Goal: Information Seeking & Learning: Learn about a topic

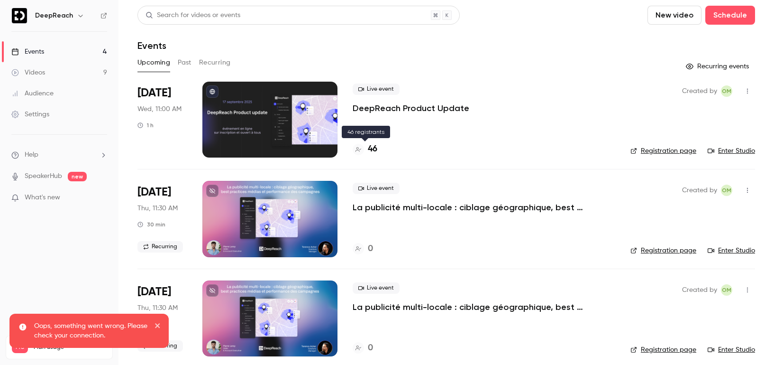
click at [372, 146] on h4 "46" at bounding box center [372, 149] width 9 height 13
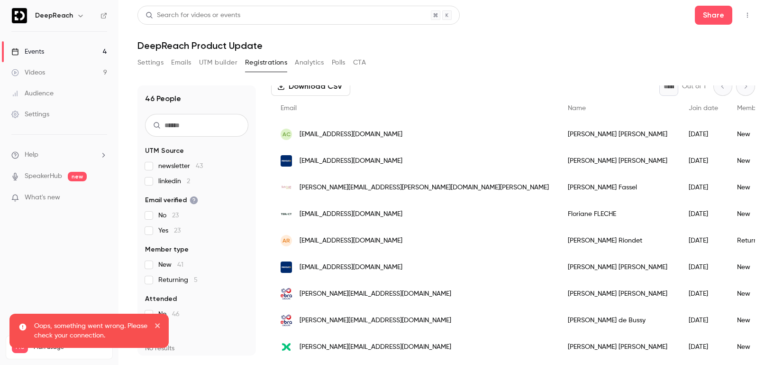
scroll to position [67, 0]
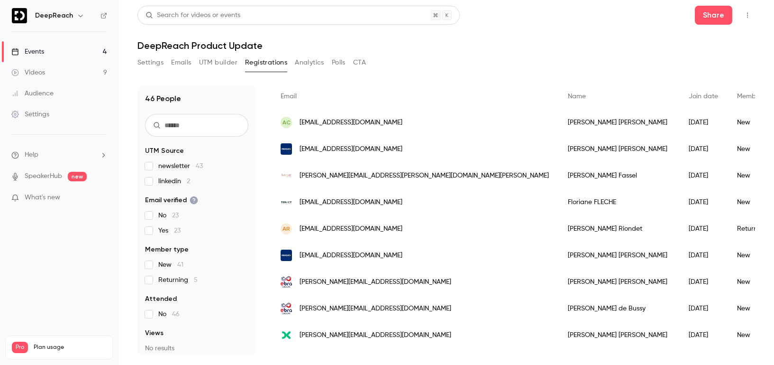
click at [42, 174] on link "SpeakerHub" at bounding box center [43, 176] width 37 height 10
click at [49, 93] on div "Audience" at bounding box center [32, 93] width 42 height 9
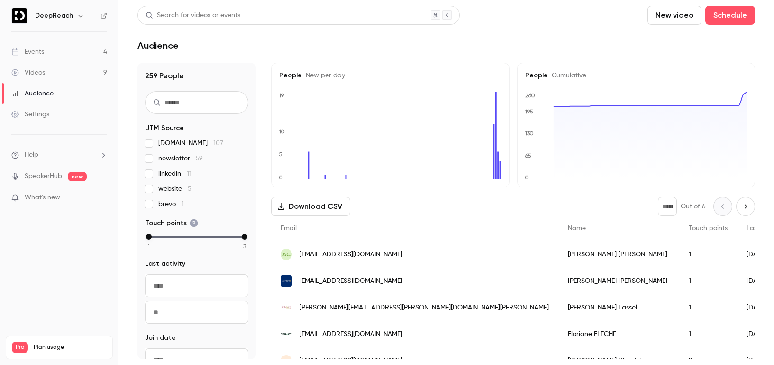
click at [42, 116] on div "Settings" at bounding box center [30, 114] width 38 height 9
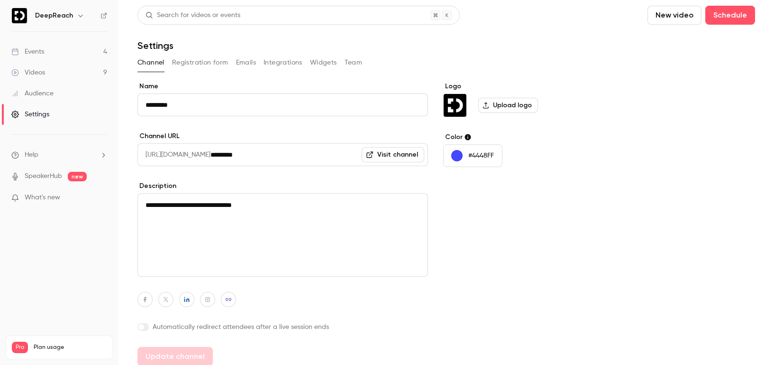
click at [32, 53] on div "Events" at bounding box center [27, 51] width 33 height 9
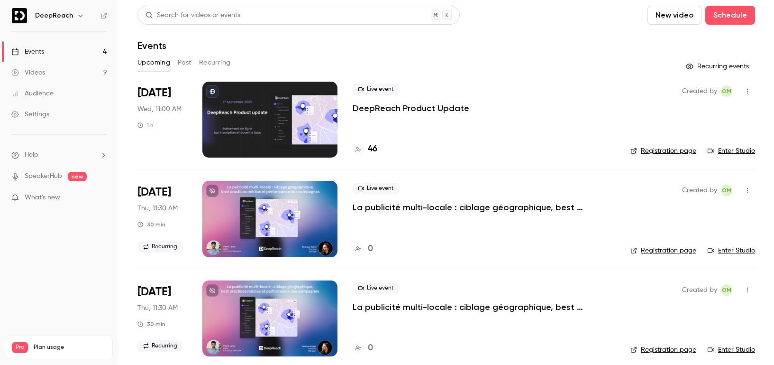
click at [40, 200] on span "What's new" at bounding box center [43, 197] width 36 height 10
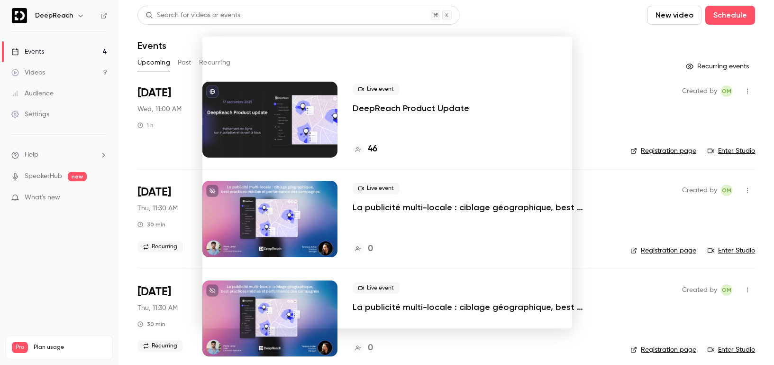
click at [0, 0] on noticeable-lightbox at bounding box center [0, 0] width 0 height 0
click at [626, 36] on div at bounding box center [387, 182] width 774 height 365
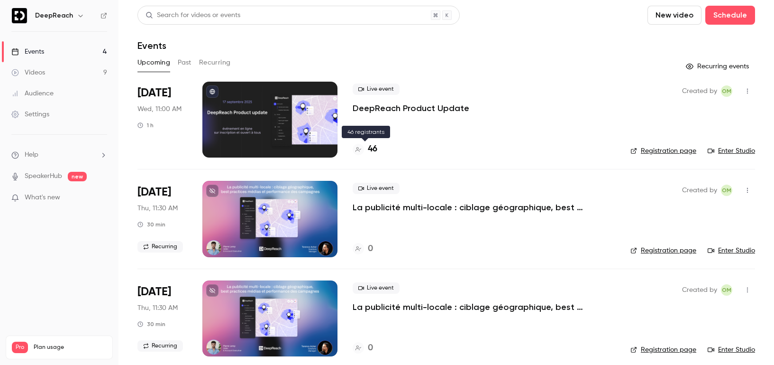
click at [374, 147] on h4 "46" at bounding box center [372, 149] width 9 height 13
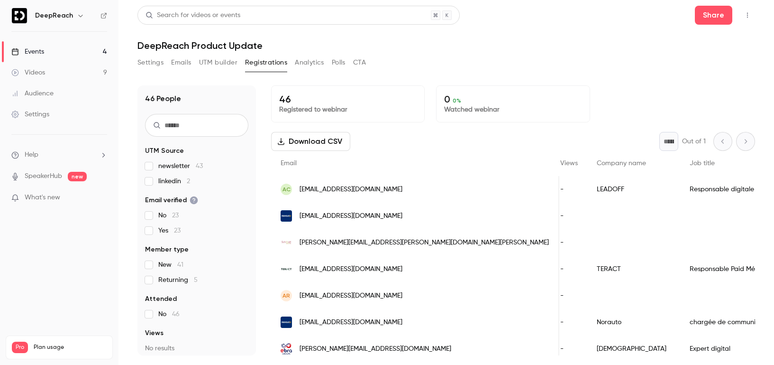
click at [307, 62] on button "Analytics" at bounding box center [309, 62] width 29 height 15
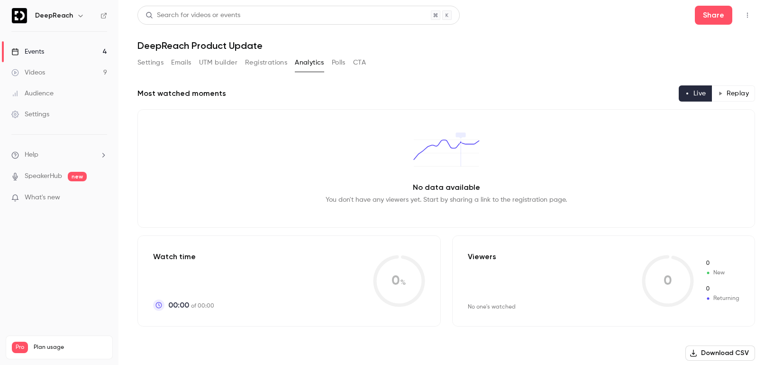
click at [63, 71] on link "Videos 9" at bounding box center [59, 72] width 119 height 21
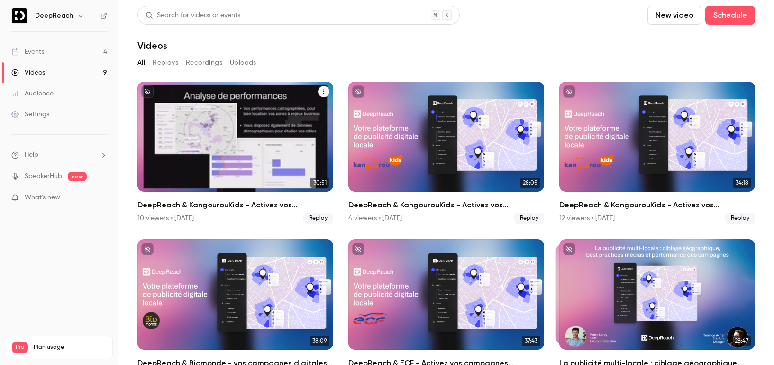
click at [253, 139] on div "DeepReach & KangourouKids - Activez vos campagnes publicitaires sur vos zones d…" at bounding box center [235, 137] width 196 height 110
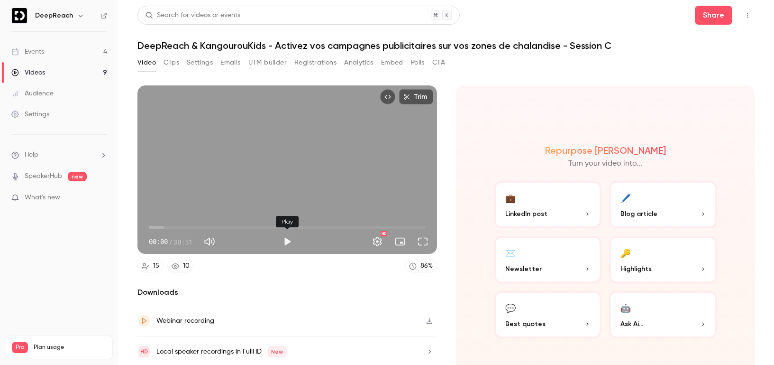
click at [284, 244] on button "Play" at bounding box center [287, 241] width 19 height 19
click at [164, 228] on span "00:01" at bounding box center [287, 226] width 277 height 15
click at [176, 225] on span "01:39" at bounding box center [287, 226] width 277 height 15
click at [190, 224] on span "03:01" at bounding box center [287, 226] width 277 height 15
click at [211, 223] on span "04:33" at bounding box center [287, 226] width 277 height 15
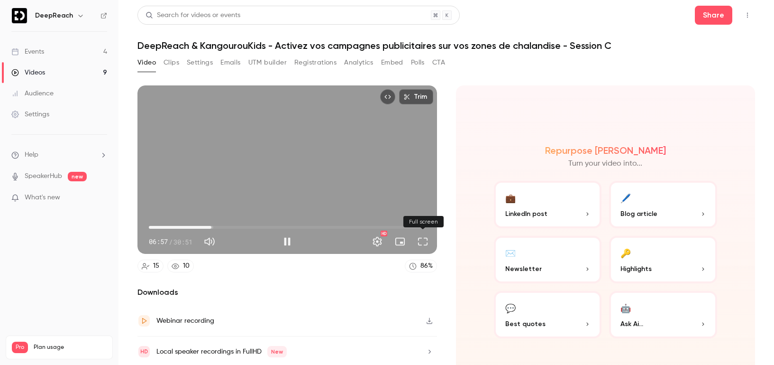
click at [422, 241] on button "Full screen" at bounding box center [422, 241] width 19 height 19
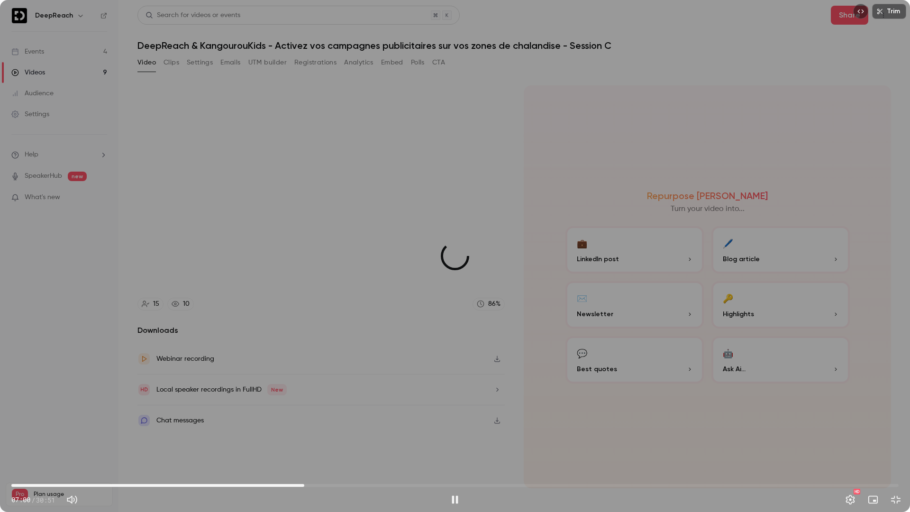
click at [304, 364] on span "10:11" at bounding box center [454, 485] width 887 height 15
click at [356, 364] on span "10:12" at bounding box center [454, 485] width 887 height 15
click at [441, 364] on span "12:00" at bounding box center [454, 485] width 887 height 15
click at [566, 364] on span "14:57" at bounding box center [454, 485] width 887 height 15
click at [668, 364] on span "19:17" at bounding box center [454, 485] width 887 height 15
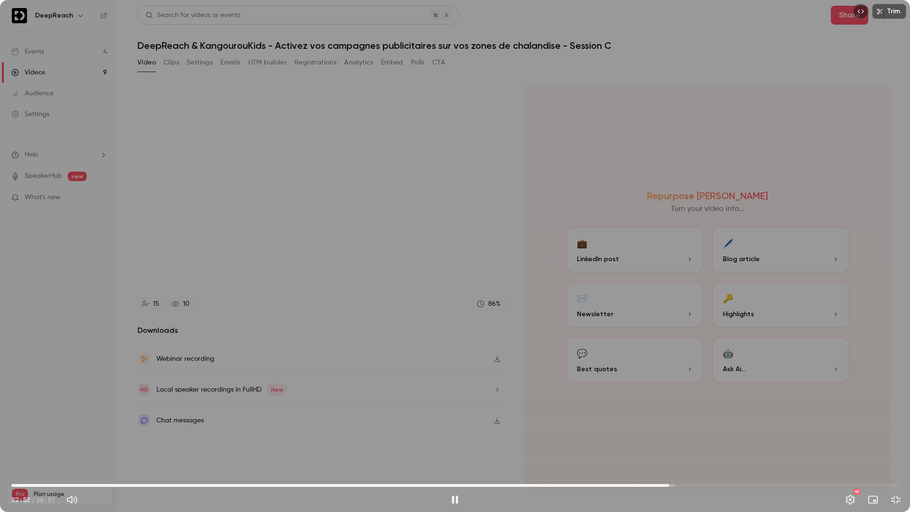
click at [748, 364] on span "22:52" at bounding box center [454, 485] width 887 height 15
click at [774, 364] on span "25:38" at bounding box center [454, 485] width 887 height 15
click at [774, 364] on span "27:15" at bounding box center [454, 485] width 887 height 15
click at [774, 364] on span "28:15" at bounding box center [454, 485] width 887 height 15
click at [43, 364] on span "29:06" at bounding box center [454, 485] width 887 height 15
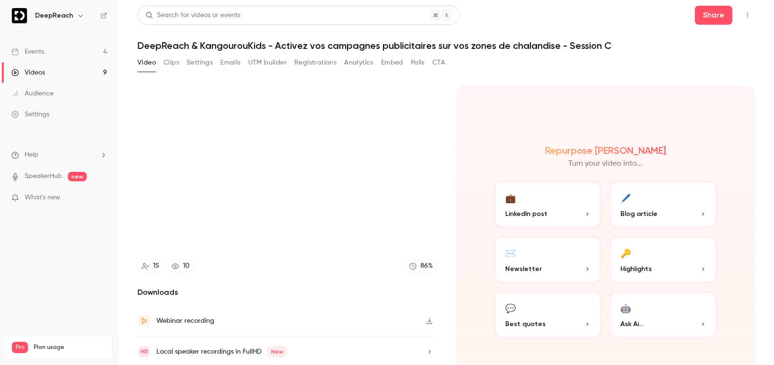
type input "****"
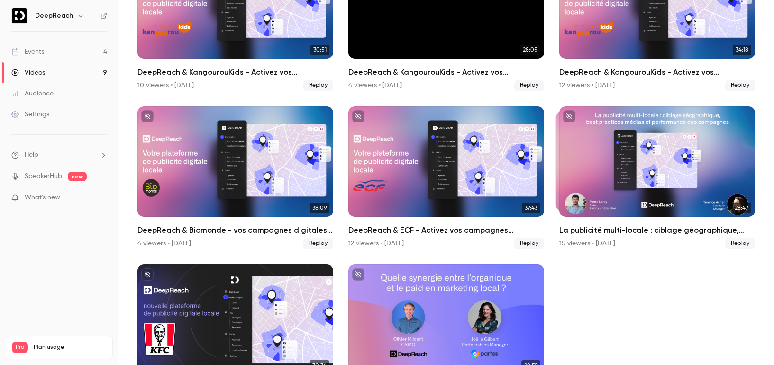
scroll to position [134, 0]
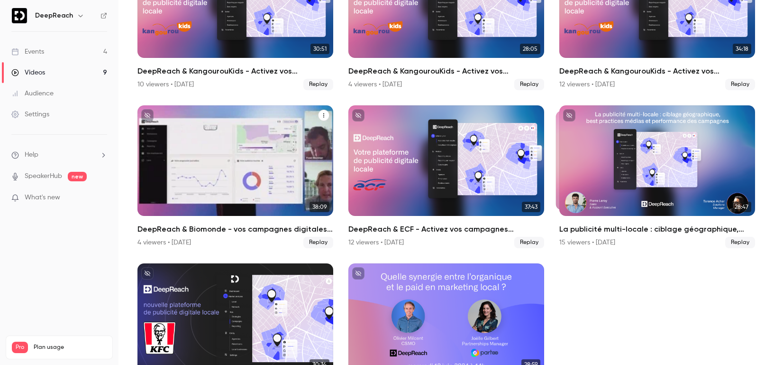
click at [263, 150] on div "DeepReach & Biomonde - vos campagnes digitales locales" at bounding box center [235, 160] width 196 height 110
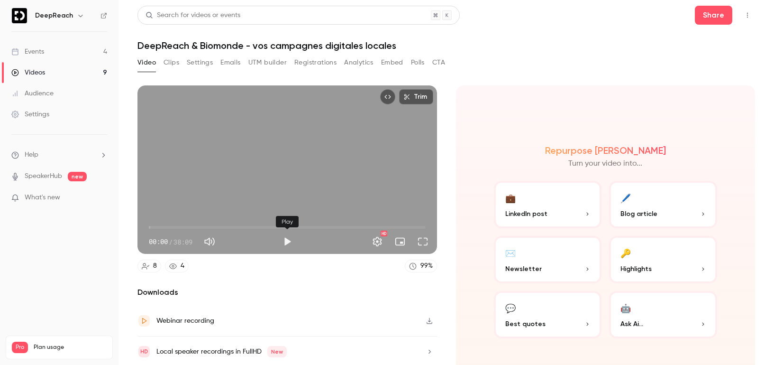
click at [287, 240] on button "Play" at bounding box center [287, 241] width 19 height 19
click at [425, 243] on button "Full screen" at bounding box center [422, 241] width 19 height 19
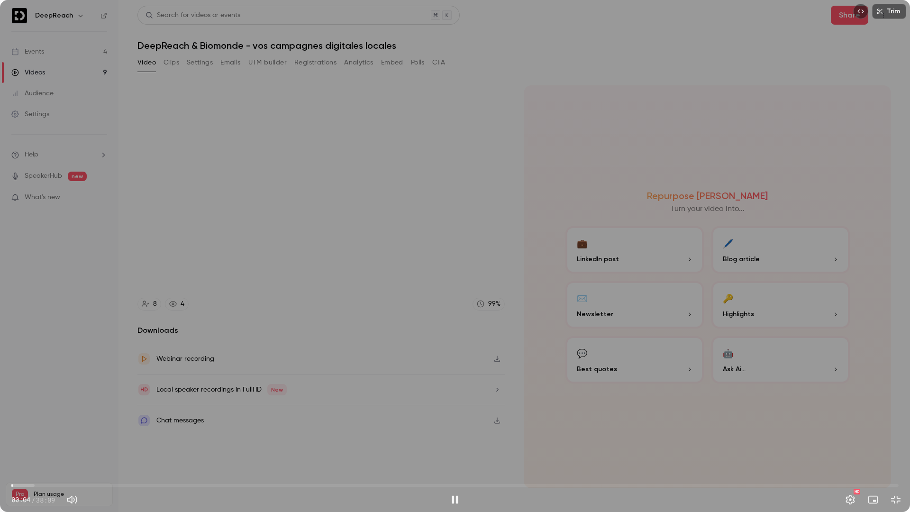
click at [26, 364] on span "00:04" at bounding box center [454, 485] width 887 height 15
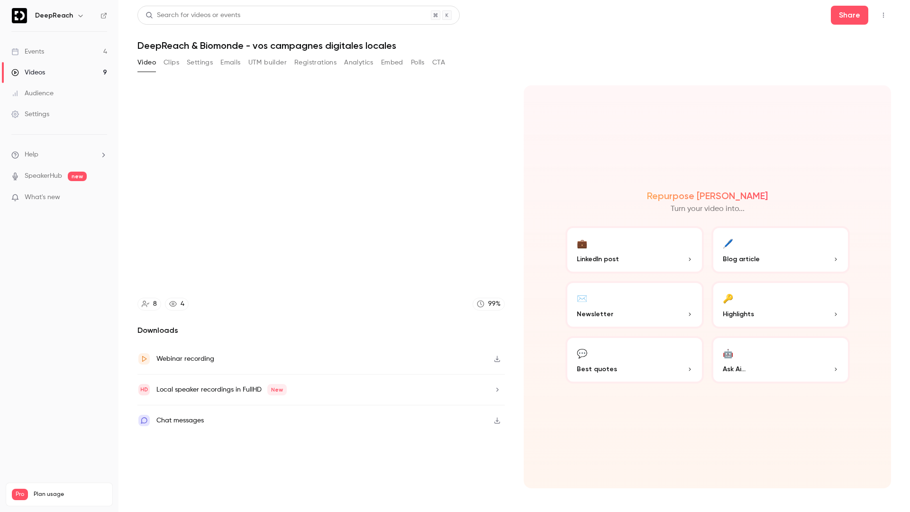
click at [41, 364] on video at bounding box center [455, 256] width 910 height 512
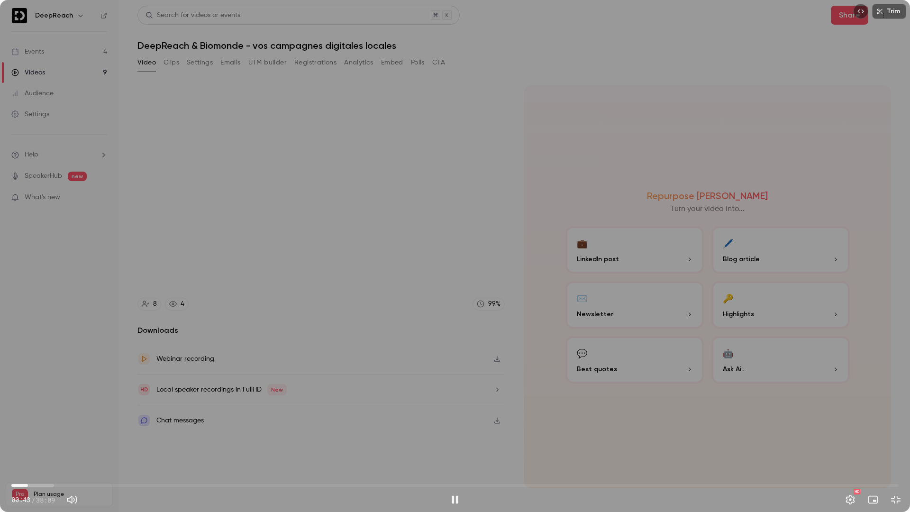
click at [44, 364] on span "00:43" at bounding box center [454, 485] width 887 height 15
click at [63, 364] on span "01:25" at bounding box center [454, 485] width 887 height 15
click at [86, 364] on span "02:19" at bounding box center [454, 485] width 887 height 15
click at [109, 364] on span "03:15" at bounding box center [454, 485] width 887 height 15
click at [144, 364] on span "04:11" at bounding box center [454, 485] width 887 height 15
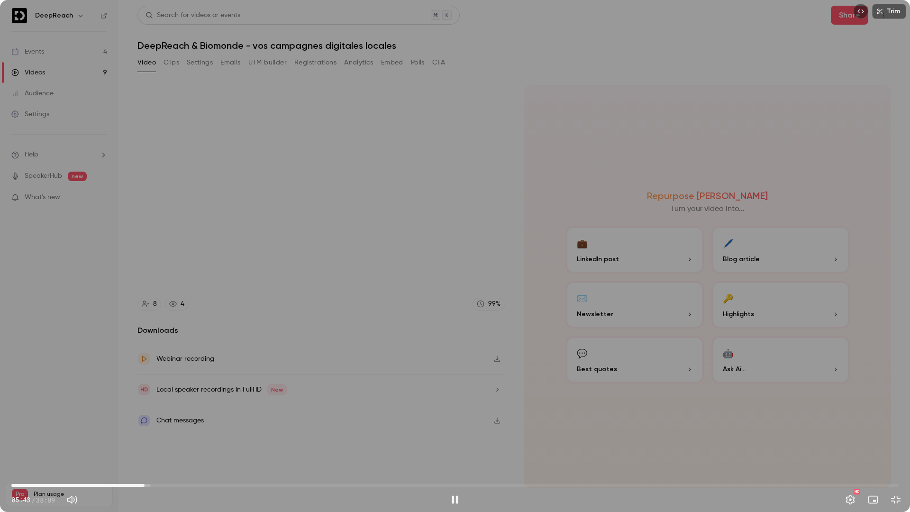
click at [237, 364] on span "05:43" at bounding box center [454, 485] width 887 height 15
click at [416, 364] on span "09:43" at bounding box center [454, 485] width 887 height 15
click at [580, 364] on span "17:25" at bounding box center [454, 485] width 887 height 15
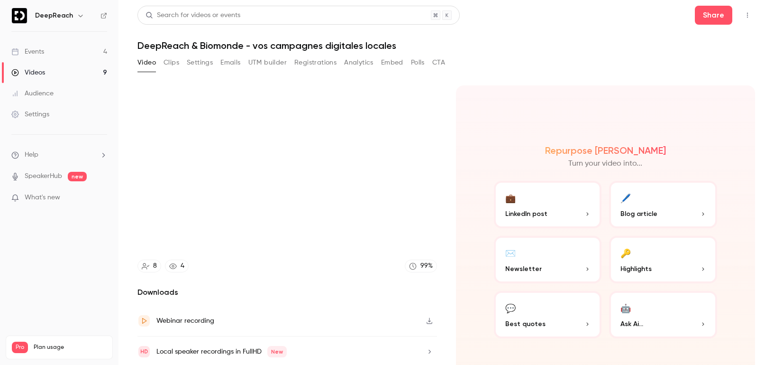
click at [50, 15] on h6 "DeepReach" at bounding box center [54, 15] width 38 height 9
click at [82, 13] on button "button" at bounding box center [80, 15] width 11 height 11
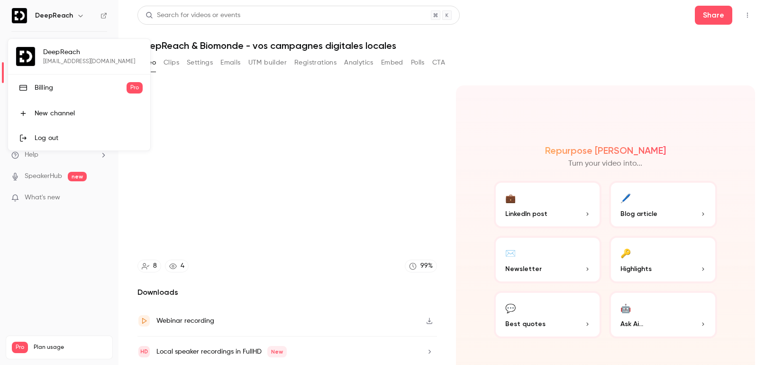
click at [82, 13] on div at bounding box center [387, 182] width 774 height 365
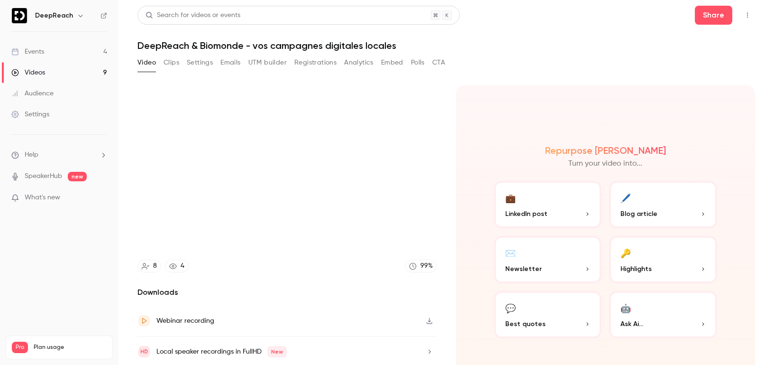
scroll to position [33, 0]
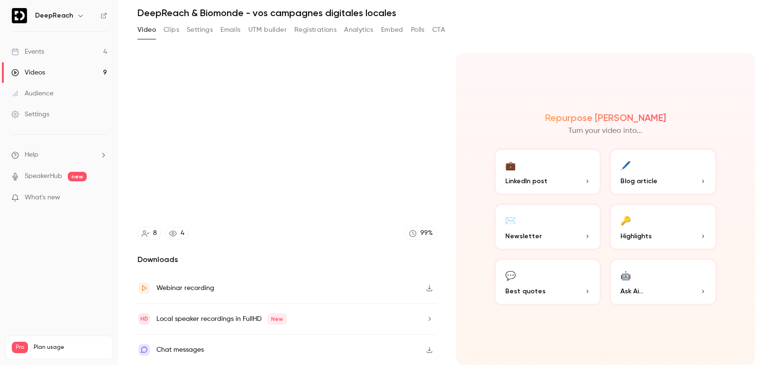
type input "******"
click at [30, 52] on div "Events" at bounding box center [27, 51] width 33 height 9
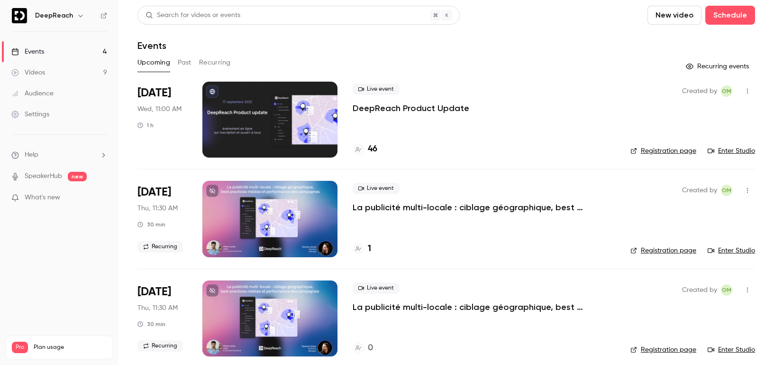
click at [37, 117] on div "Settings" at bounding box center [30, 114] width 38 height 9
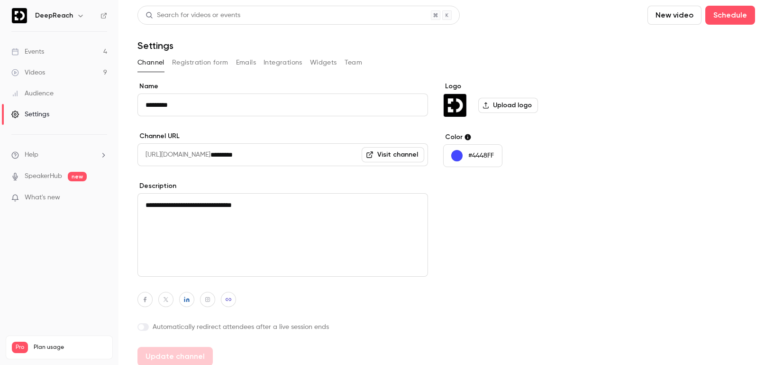
click at [390, 154] on link "Visit channel" at bounding box center [393, 154] width 63 height 15
click at [33, 55] on div "Events" at bounding box center [27, 51] width 33 height 9
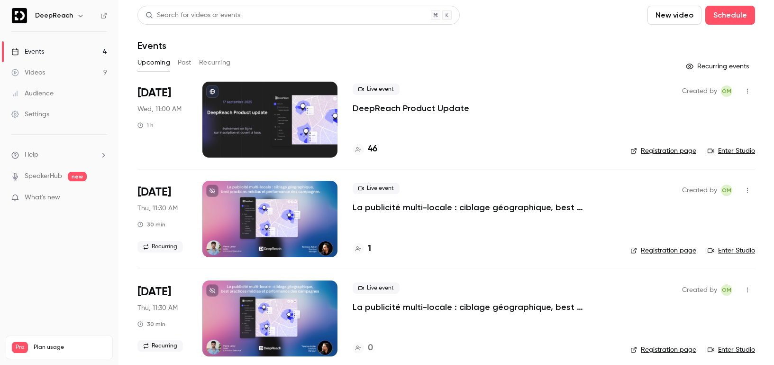
click at [486, 209] on p "La publicité multi-locale : ciblage géographique, best practices médias et perf…" at bounding box center [484, 206] width 263 height 11
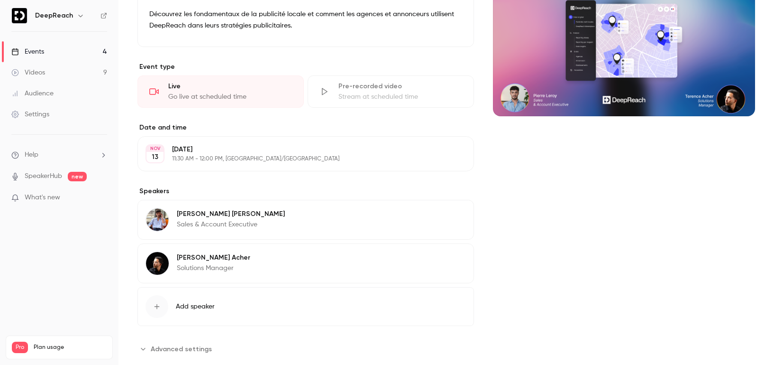
scroll to position [148, 0]
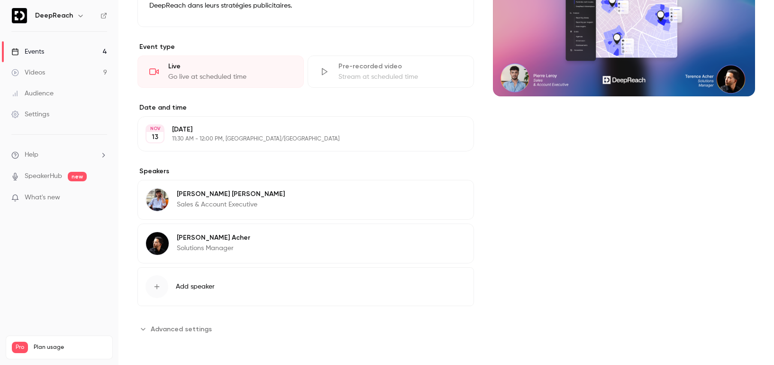
click at [199, 321] on button "Advanced settings" at bounding box center [177, 328] width 80 height 15
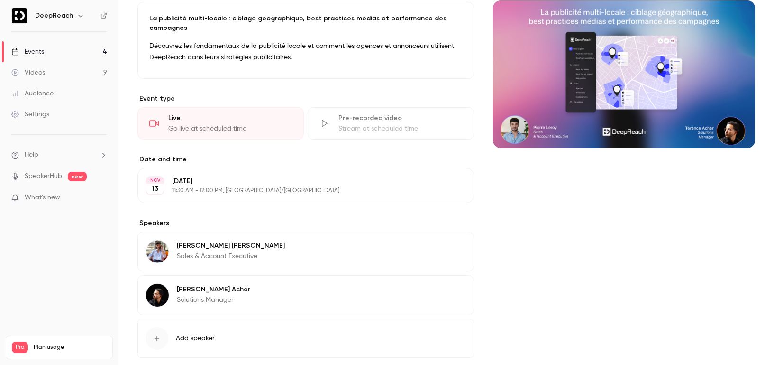
scroll to position [0, 0]
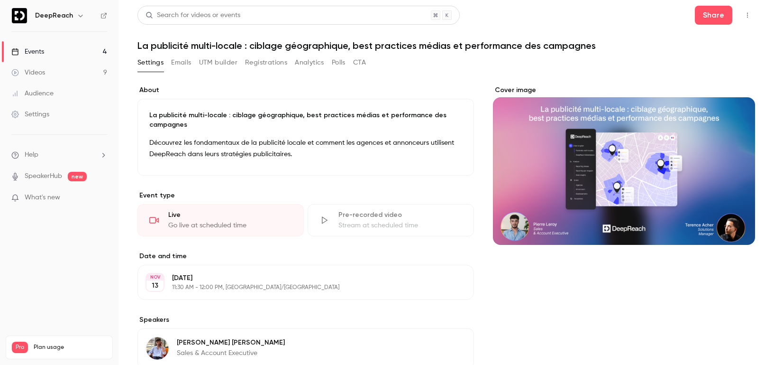
click at [746, 17] on icon "button" at bounding box center [748, 15] width 8 height 7
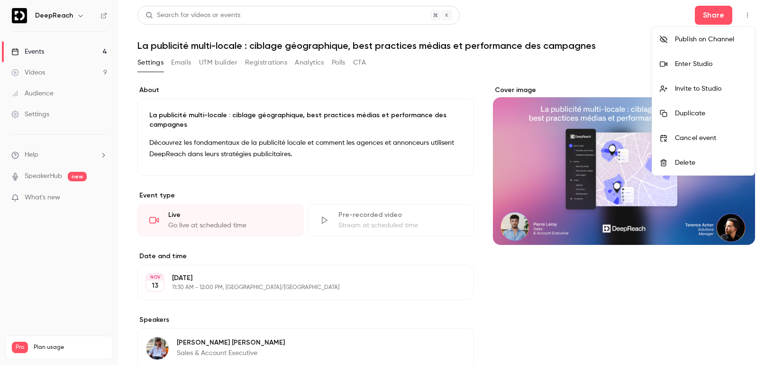
click at [711, 40] on div "Publish on Channel" at bounding box center [711, 39] width 72 height 9
click at [421, 171] on div at bounding box center [387, 182] width 774 height 365
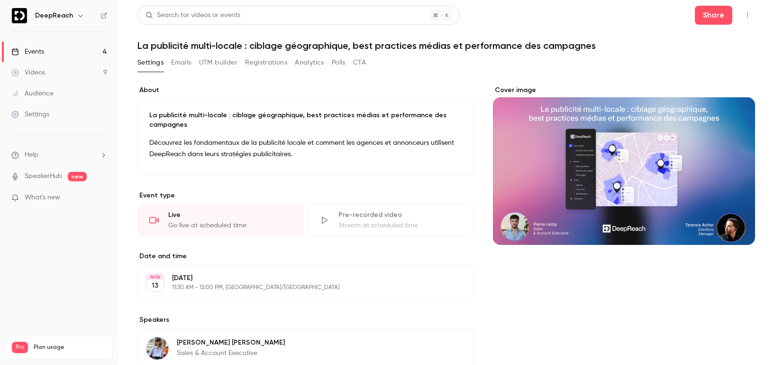
click at [28, 51] on div "Events" at bounding box center [27, 51] width 33 height 9
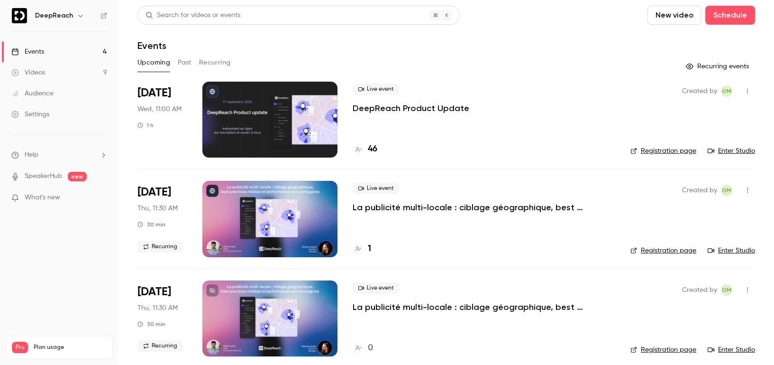
click at [747, 191] on icon "button" at bounding box center [748, 190] width 8 height 7
click at [747, 191] on div at bounding box center [387, 182] width 774 height 365
click at [749, 89] on icon "button" at bounding box center [748, 91] width 8 height 7
click at [704, 140] on div "Invite to Studio" at bounding box center [711, 139] width 72 height 9
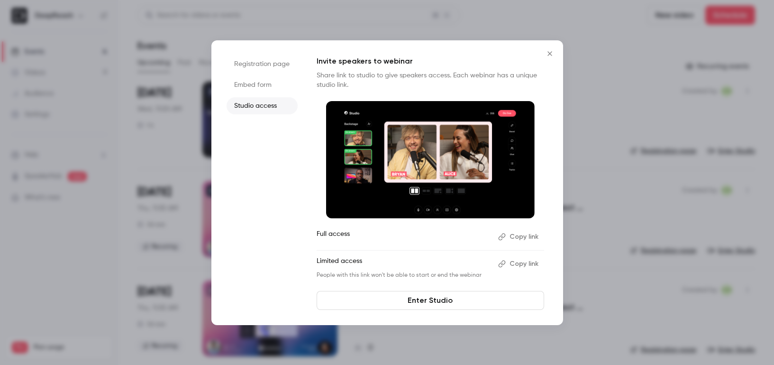
click at [430, 299] on link "Enter Studio" at bounding box center [431, 300] width 228 height 19
click at [548, 51] on icon "Close" at bounding box center [549, 54] width 11 height 8
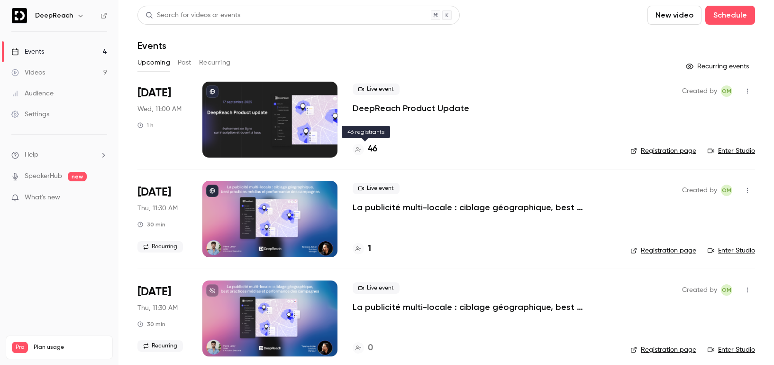
click at [372, 144] on h4 "46" at bounding box center [372, 149] width 9 height 13
